Goal: Check status: Check status

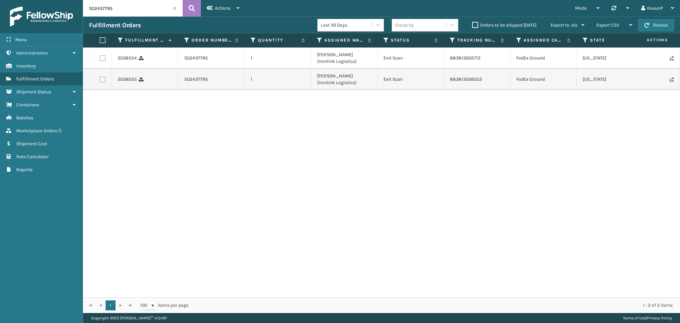
click at [107, 9] on input "SO2437795" at bounding box center [133, 8] width 100 height 17
paste input "8088"
type input "SO2438088"
click at [193, 10] on icon at bounding box center [192, 8] width 6 height 10
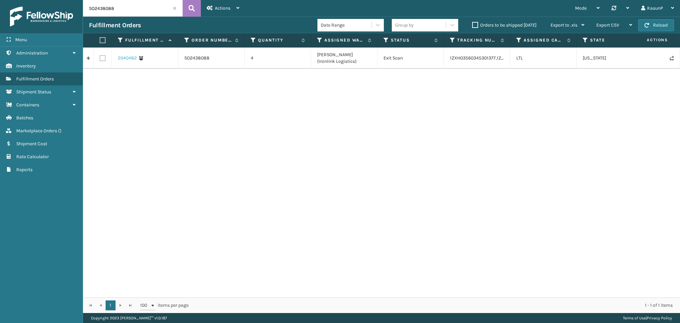
click at [125, 58] on link "2040482" at bounding box center [127, 58] width 19 height 7
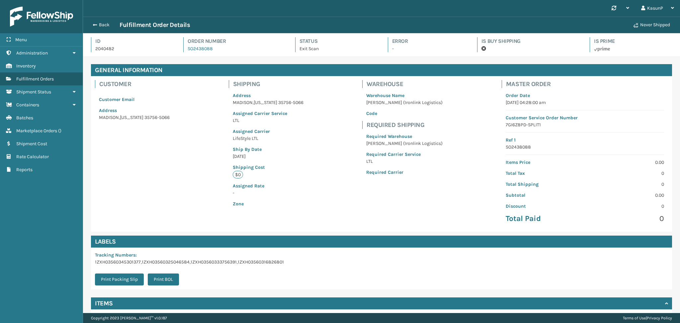
scroll to position [16, 597]
drag, startPoint x: 95, startPoint y: 260, endPoint x: 118, endPoint y: 260, distance: 22.9
click at [118, 260] on p "1ZXH03560345301377,1ZXH03560325046584,1ZXH03560333756391,1ZXH03560316826801" at bounding box center [189, 261] width 189 height 7
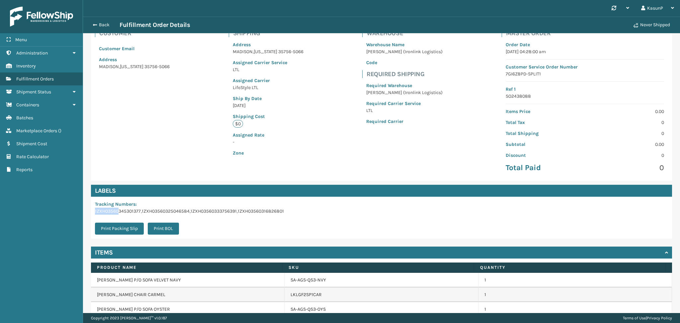
scroll to position [58, 0]
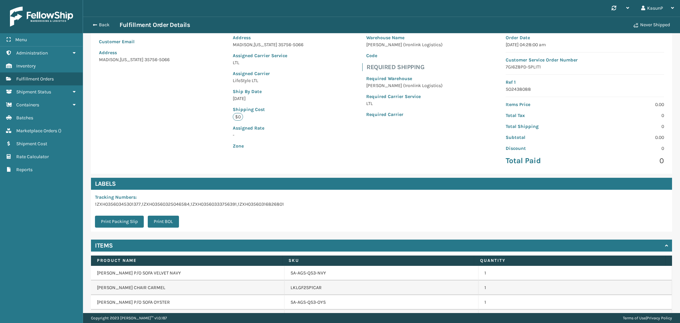
click at [278, 218] on div "Tracking Numbers : 1ZXH03560345301377,1ZXH03560325046584,1ZXH03560333756391,1ZX…" at bounding box center [189, 211] width 197 height 42
drag, startPoint x: 95, startPoint y: 203, endPoint x: 140, endPoint y: 201, distance: 45.9
click at [140, 201] on p "1ZXH03560345301377,1ZXH03560325046584,1ZXH03560333756391,1ZXH03560316826801" at bounding box center [189, 204] width 189 height 7
copy p "1ZXH03560345301377"
drag, startPoint x: 142, startPoint y: 203, endPoint x: 189, endPoint y: 202, distance: 47.1
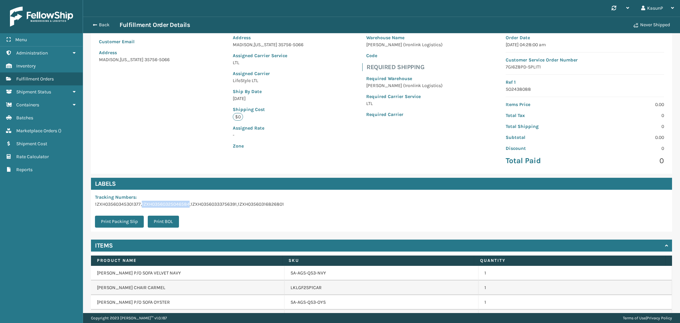
click at [189, 202] on p "1ZXH03560345301377,1ZXH03560325046584,1ZXH03560333756391,1ZXH03560316826801" at bounding box center [189, 204] width 189 height 7
copy p "1ZXH03560325046584"
drag, startPoint x: 191, startPoint y: 203, endPoint x: 237, endPoint y: 204, distance: 46.1
click at [237, 204] on p "1ZXH03560345301377,1ZXH03560325046584,1ZXH03560333756391,1ZXH03560316826801" at bounding box center [189, 204] width 189 height 7
copy p "1ZXH03560333756391"
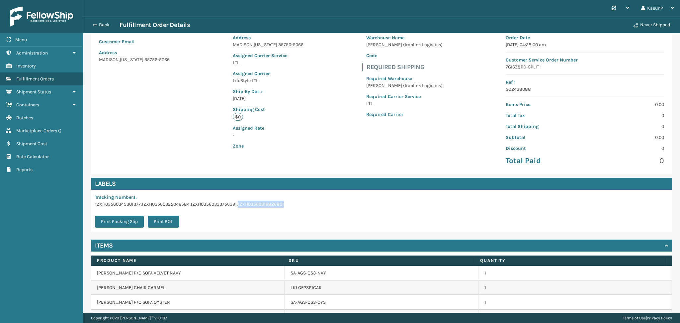
drag, startPoint x: 238, startPoint y: 203, endPoint x: 288, endPoint y: 207, distance: 50.0
click at [288, 207] on div "Tracking Numbers : 1ZXH03560345301377,1ZXH03560325046584,1ZXH03560333756391,1ZX…" at bounding box center [189, 211] width 197 height 42
copy p "1ZXH03560316826801"
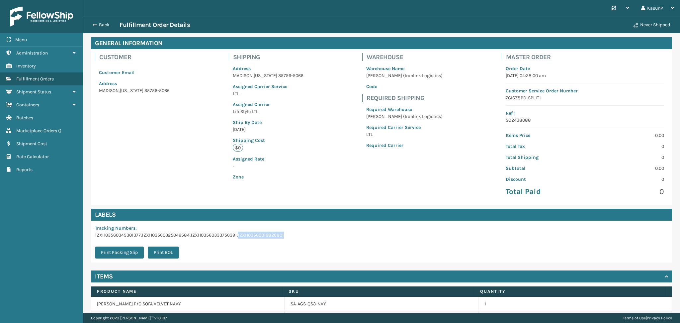
scroll to position [0, 0]
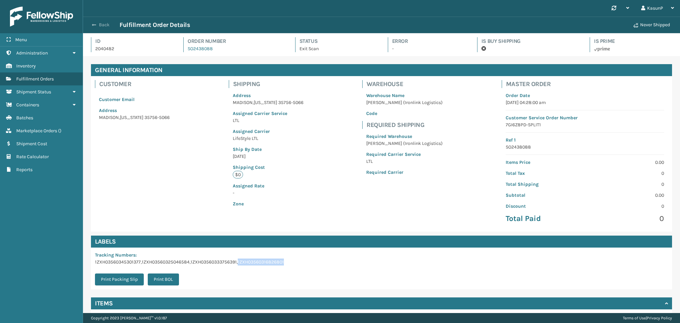
click at [96, 25] on span "button" at bounding box center [94, 25] width 4 height 5
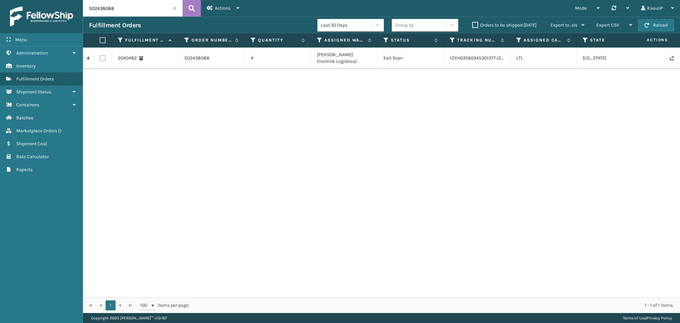
click at [105, 9] on input "SO2438088" at bounding box center [133, 8] width 100 height 17
paste input "4"
type input "SO2438084"
click at [196, 15] on button at bounding box center [192, 8] width 18 height 17
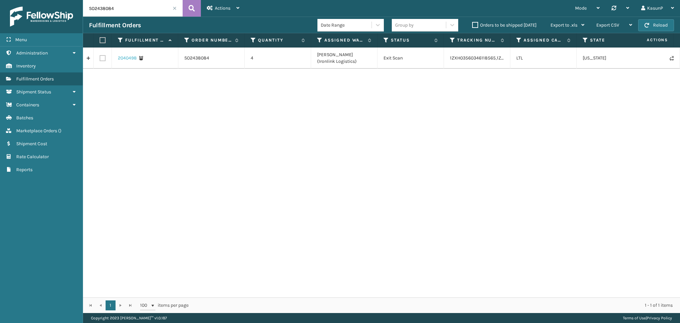
click at [125, 58] on link "2040498" at bounding box center [127, 58] width 19 height 7
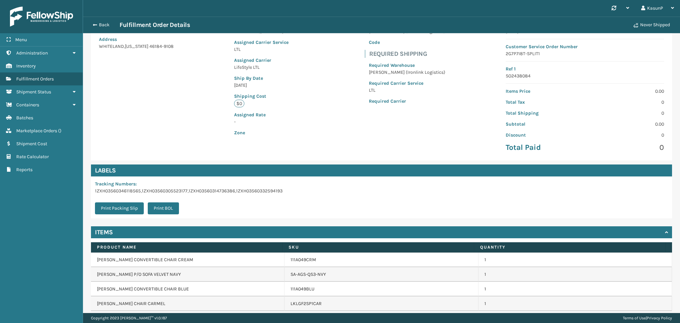
scroll to position [97, 0]
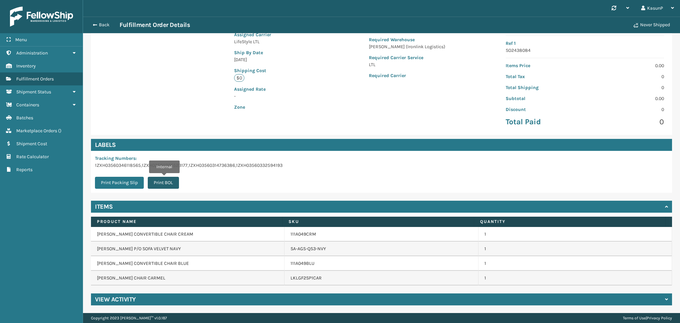
click at [164, 181] on button "Print BOL" at bounding box center [163, 183] width 31 height 12
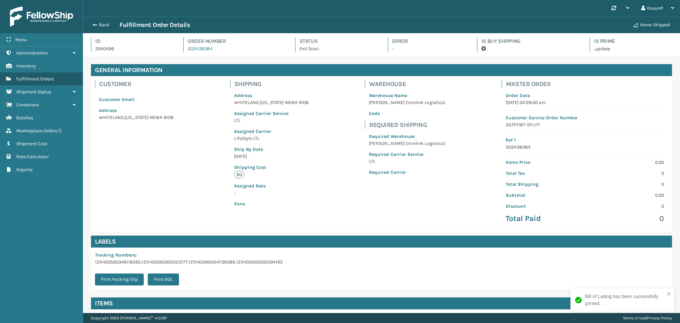
scroll to position [16, 597]
click at [126, 275] on button "Print Packing Slip" at bounding box center [119, 279] width 49 height 12
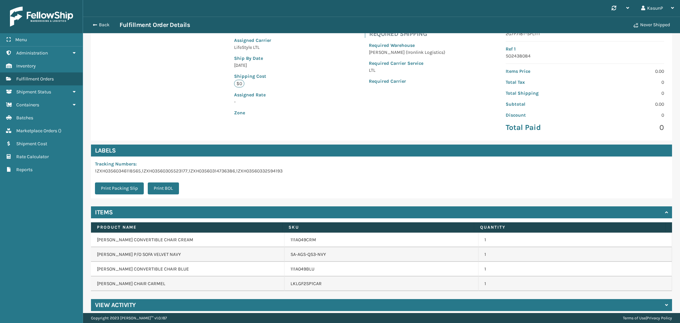
scroll to position [97, 0]
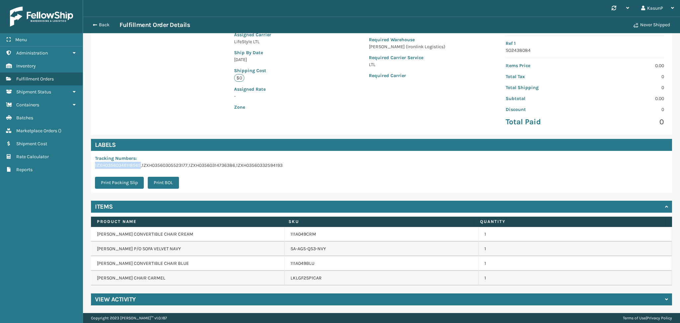
drag, startPoint x: 95, startPoint y: 165, endPoint x: 140, endPoint y: 165, distance: 45.5
click at [140, 165] on p "1ZXH03560346118565,1ZXH03560305523177,1ZXH03560314736386,1ZXH03560332594193" at bounding box center [189, 165] width 188 height 7
copy p "1ZXH03560346118565"
drag, startPoint x: 141, startPoint y: 165, endPoint x: 187, endPoint y: 166, distance: 46.1
click at [187, 166] on p "1ZXH03560346118565,1ZXH03560305523177,1ZXH03560314736386,1ZXH03560332594193" at bounding box center [189, 165] width 188 height 7
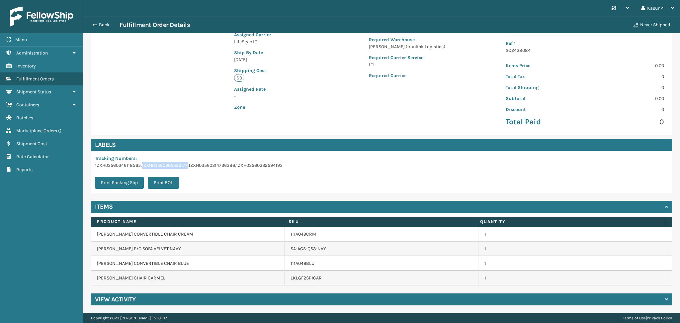
copy p "1ZXH03560305523177"
click at [205, 164] on p "1ZXH03560346118565,1ZXH03560305523177,1ZXH03560314736386,1ZXH03560332594193" at bounding box center [189, 165] width 188 height 7
click at [193, 166] on p "1ZXH03560346118565,1ZXH03560305523177,1ZXH03560314736386,1ZXH03560332594193" at bounding box center [189, 165] width 188 height 7
click at [188, 166] on p "1ZXH03560346118565,1ZXH03560305523177,1ZXH03560314736386,1ZXH03560332594193" at bounding box center [189, 165] width 188 height 7
drag, startPoint x: 189, startPoint y: 166, endPoint x: 212, endPoint y: 166, distance: 23.2
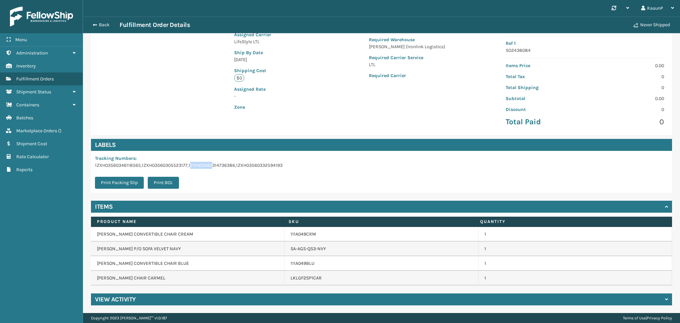
click at [212, 166] on p "1ZXH03560346118565,1ZXH03560305523177,1ZXH03560314736386,1ZXH03560332594193" at bounding box center [189, 165] width 188 height 7
click at [188, 166] on p "1ZXH03560346118565,1ZXH03560305523177,1ZXH03560314736386,1ZXH03560332594193" at bounding box center [189, 165] width 188 height 7
drag, startPoint x: 188, startPoint y: 166, endPoint x: 194, endPoint y: 166, distance: 6.0
click at [194, 166] on p "1ZXH03560346118565,1ZXH03560305523177,1ZXH03560314736386,1ZXH03560332594193" at bounding box center [189, 165] width 188 height 7
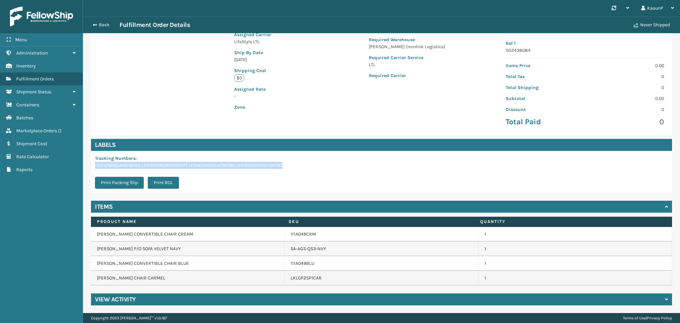
click at [194, 166] on p "1ZXH03560346118565,1ZXH03560305523177,1ZXH03560314736386,1ZXH03560332594193" at bounding box center [189, 165] width 188 height 7
drag, startPoint x: 189, startPoint y: 165, endPoint x: 235, endPoint y: 164, distance: 46.5
click at [235, 164] on p "1ZXH03560346118565,1ZXH03560305523177,1ZXH03560314736386,1ZXH03560332594193" at bounding box center [189, 165] width 188 height 7
copy p "1ZXH03560314736386"
drag, startPoint x: 285, startPoint y: 165, endPoint x: 236, endPoint y: 167, distance: 48.8
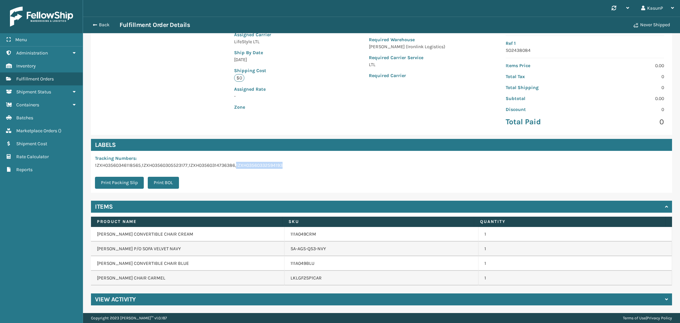
click at [236, 167] on div "Tracking Numbers : 1ZXH03560346118565,1ZXH03560305523177,1ZXH03560314736386,1ZX…" at bounding box center [189, 172] width 196 height 42
copy p "1ZXH03560332594193"
